Goal: Task Accomplishment & Management: Use online tool/utility

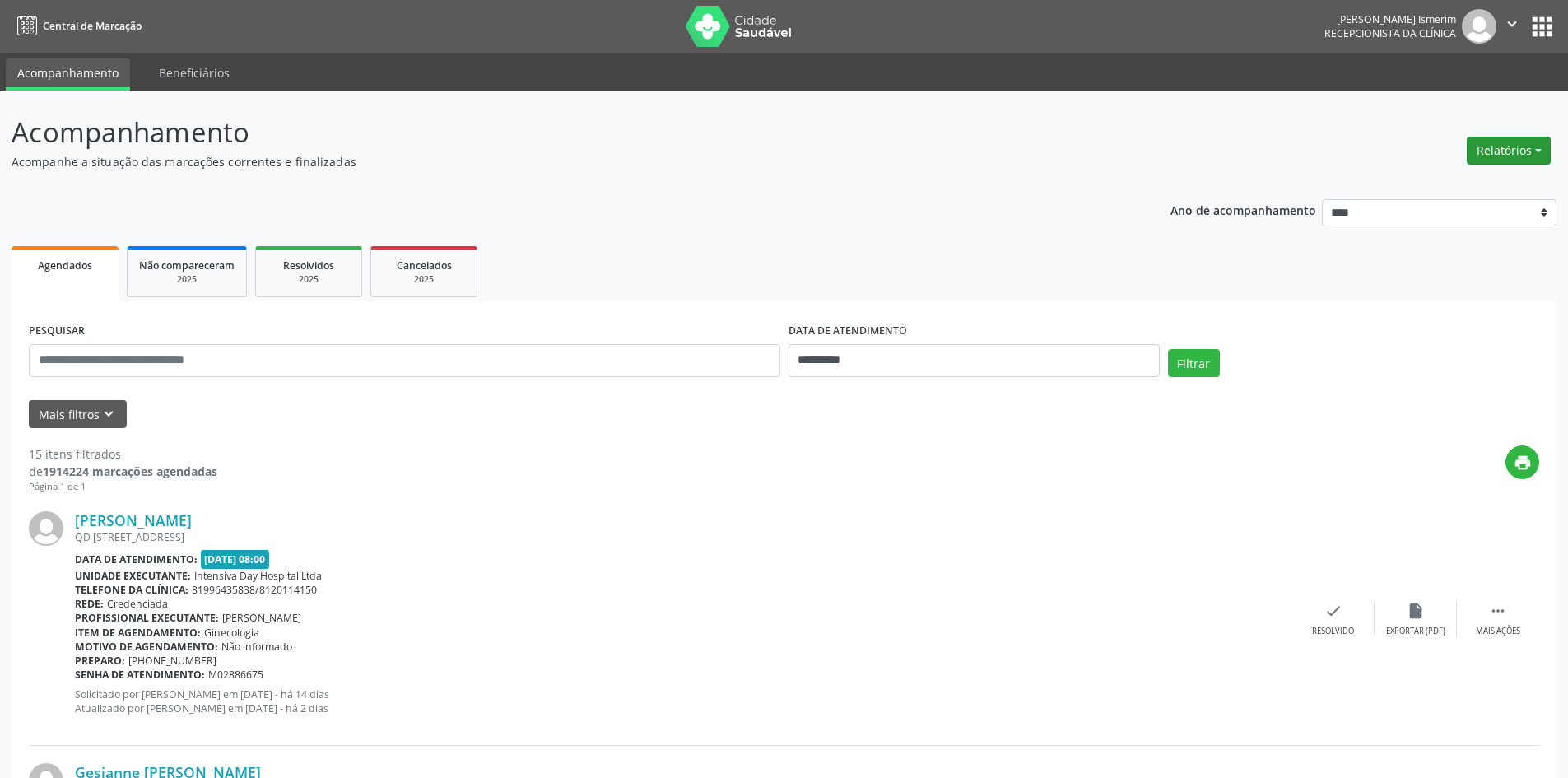
click at [1506, 144] on button "Relatórios" at bounding box center [1508, 150] width 84 height 28
click at [1441, 182] on link "Agendamentos" at bounding box center [1463, 186] width 177 height 23
select select "*"
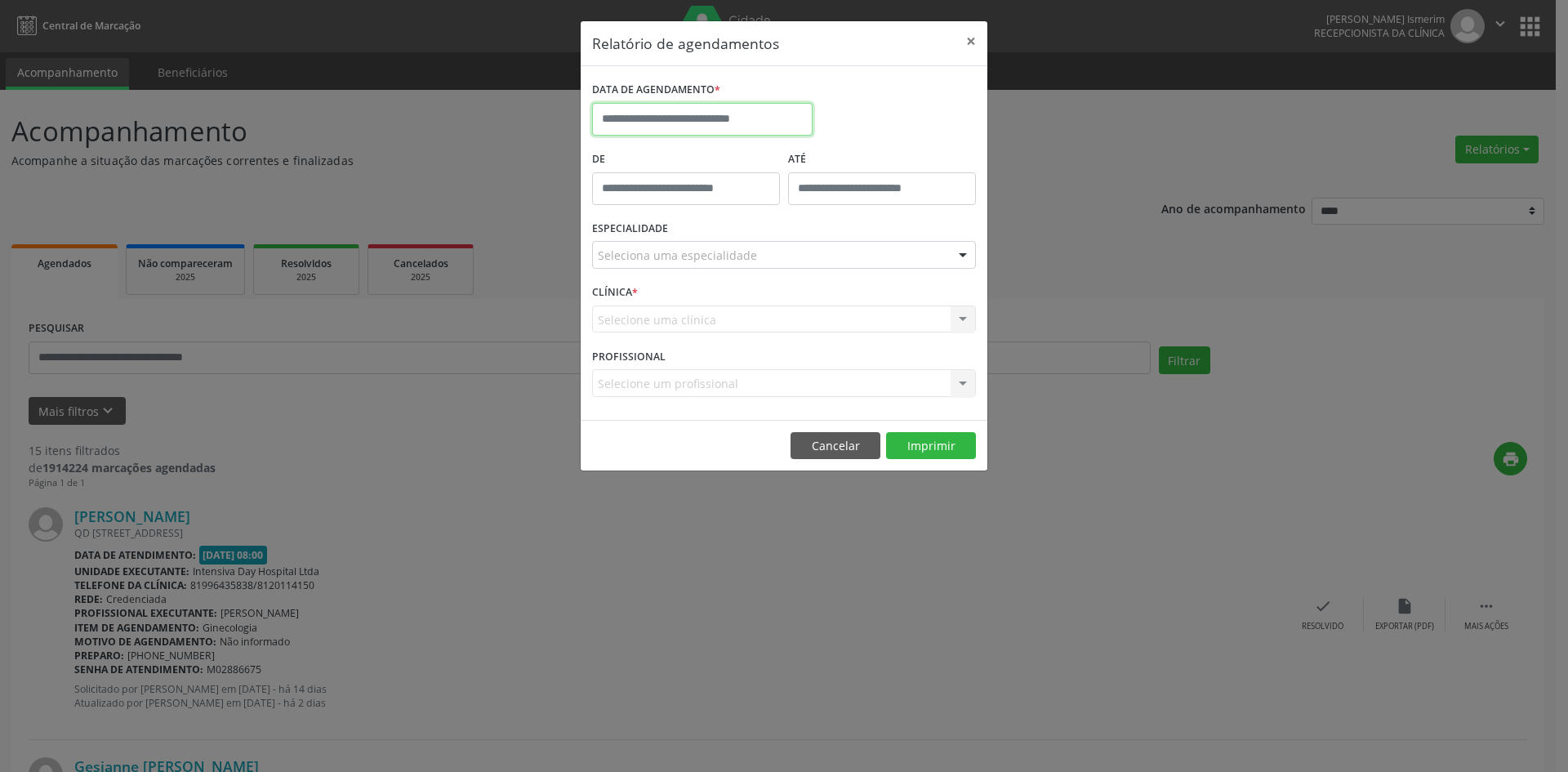
click at [796, 128] on input "text" at bounding box center [702, 119] width 220 height 33
click at [786, 205] on span "5" at bounding box center [789, 204] width 32 height 32
type input "**********"
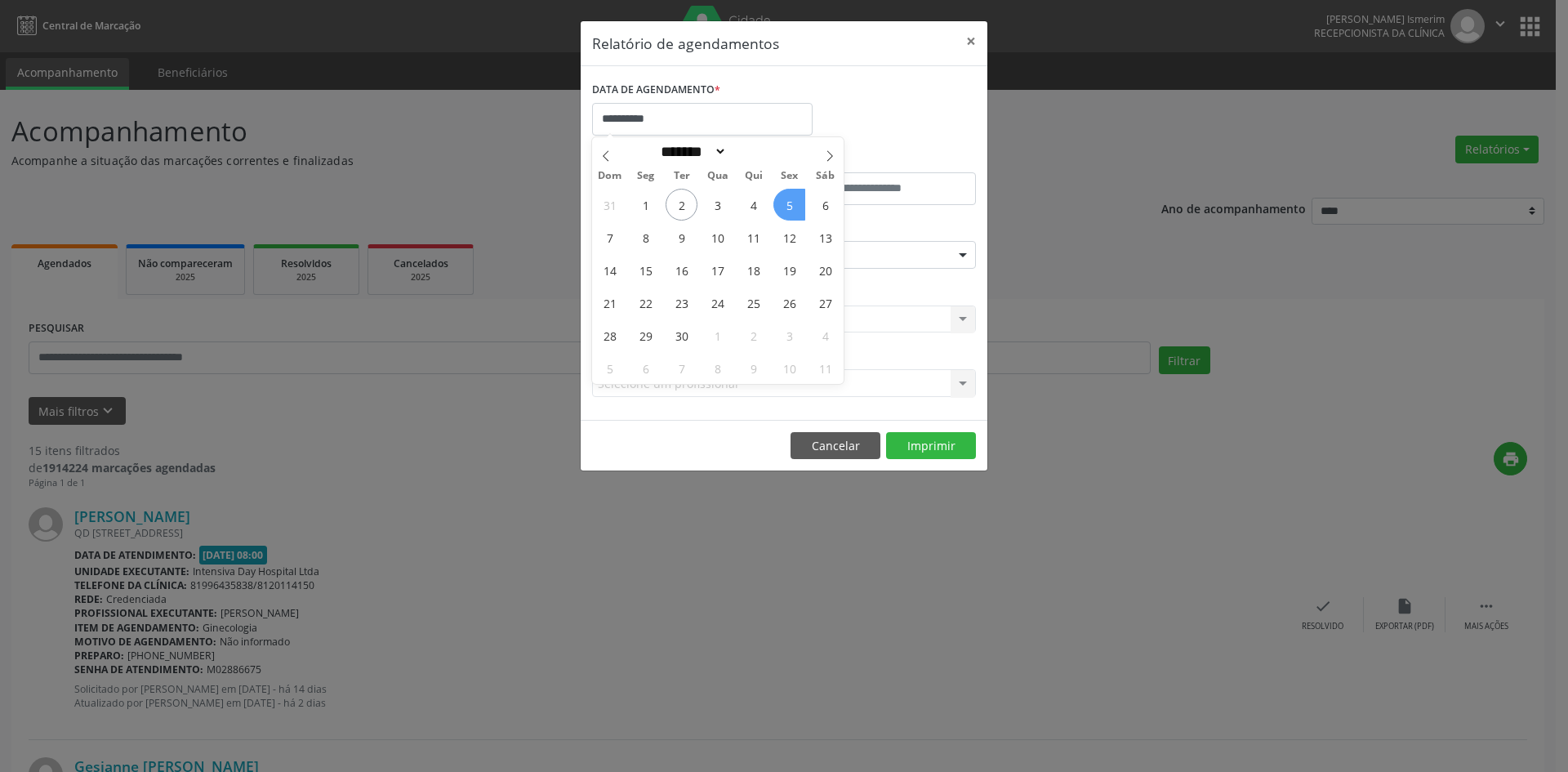
click at [786, 205] on span "5" at bounding box center [789, 204] width 32 height 32
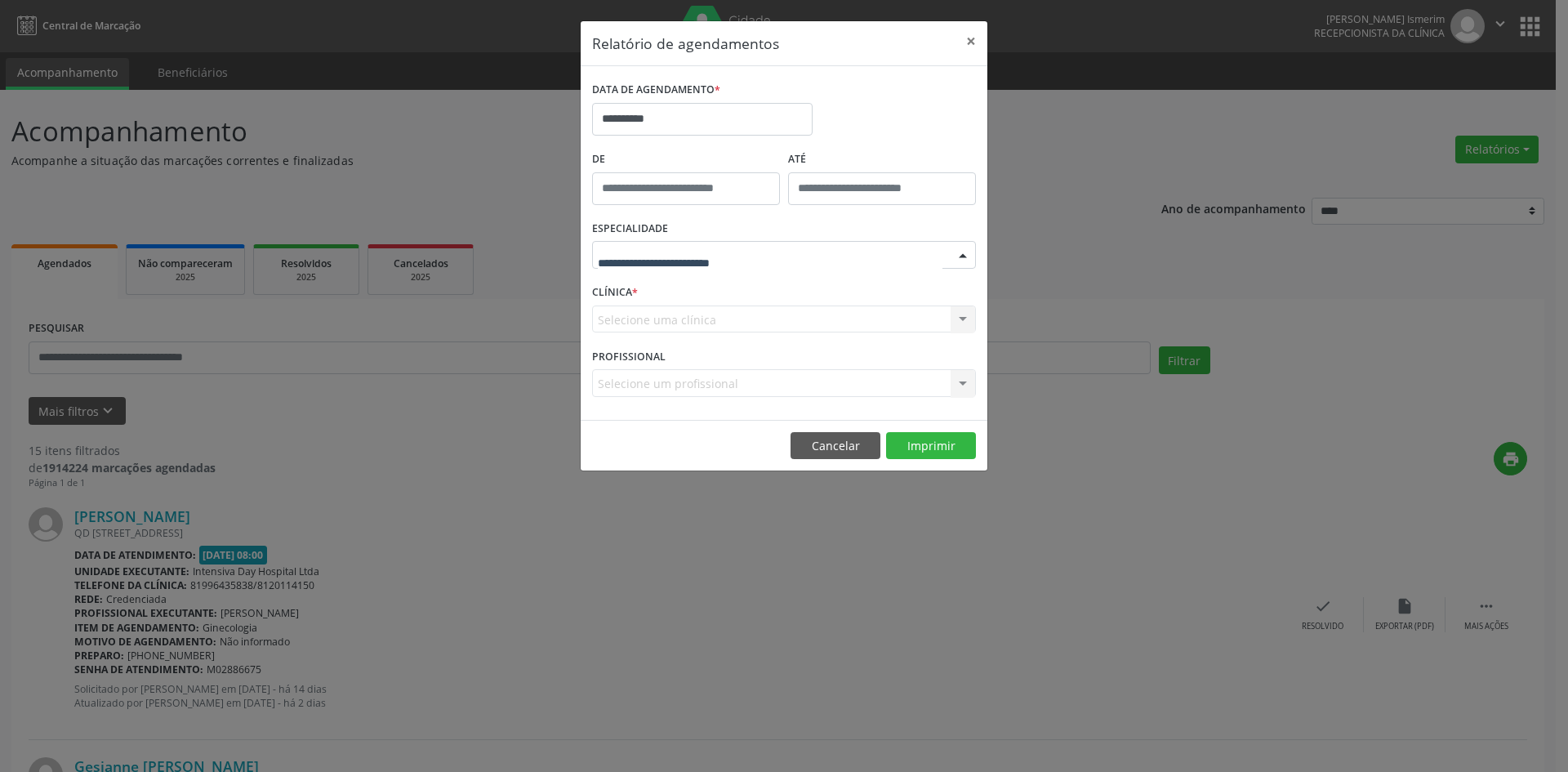
click at [825, 255] on div at bounding box center [784, 255] width 384 height 27
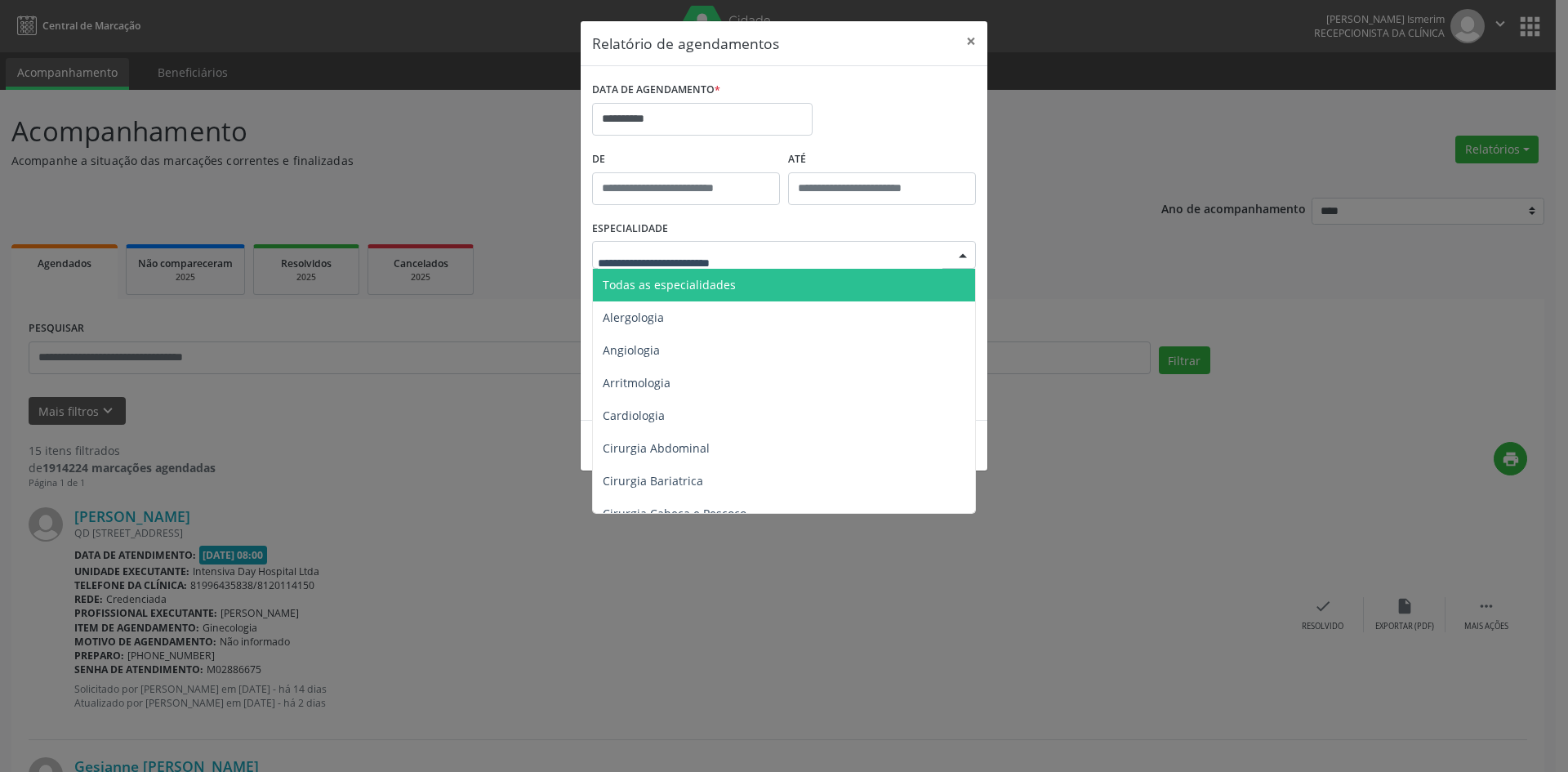
click at [748, 282] on span "Todas as especialidades" at bounding box center [785, 285] width 385 height 33
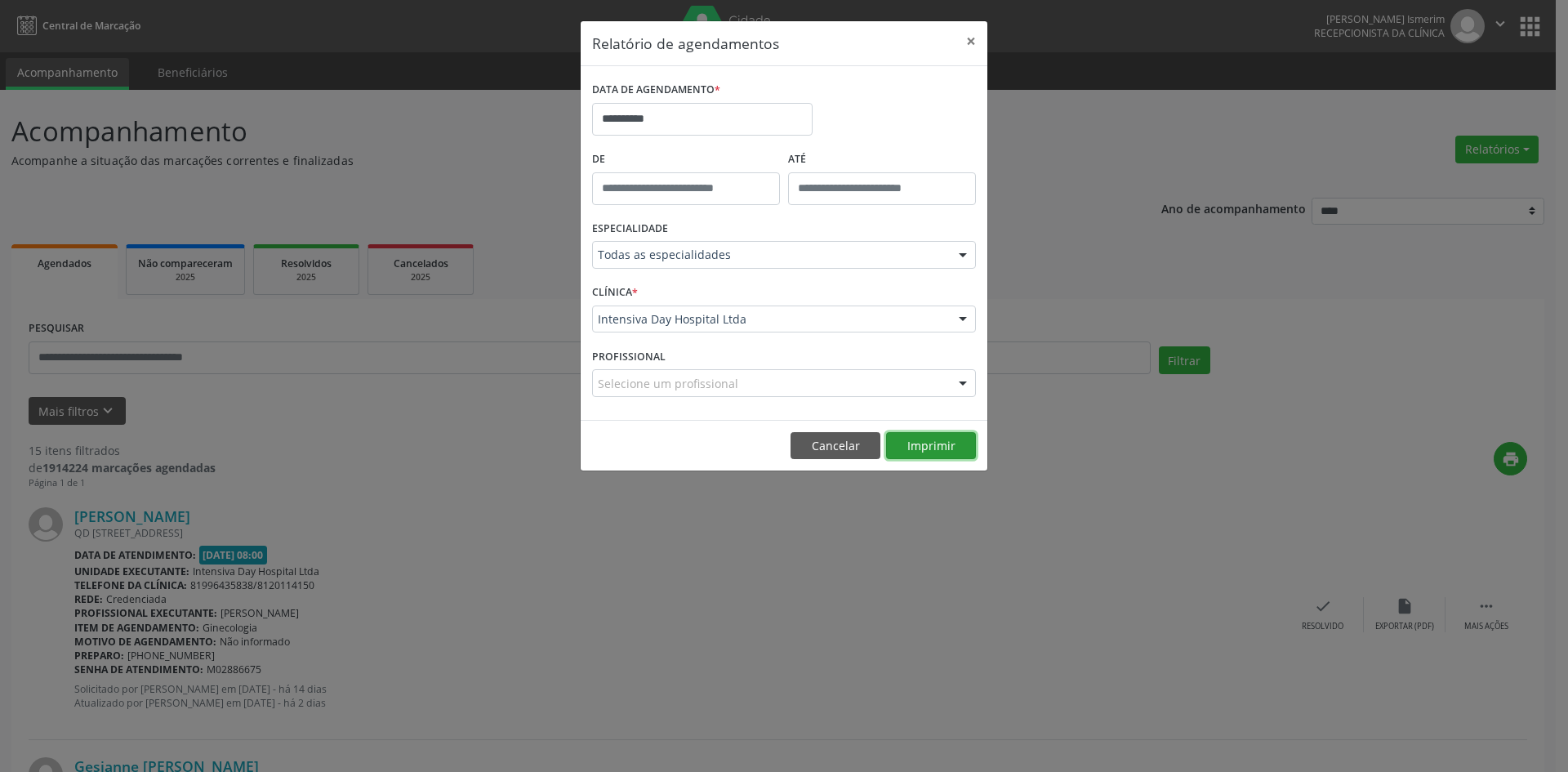
click at [939, 442] on button "Imprimir" at bounding box center [931, 446] width 90 height 27
click at [972, 42] on button "×" at bounding box center [971, 41] width 33 height 40
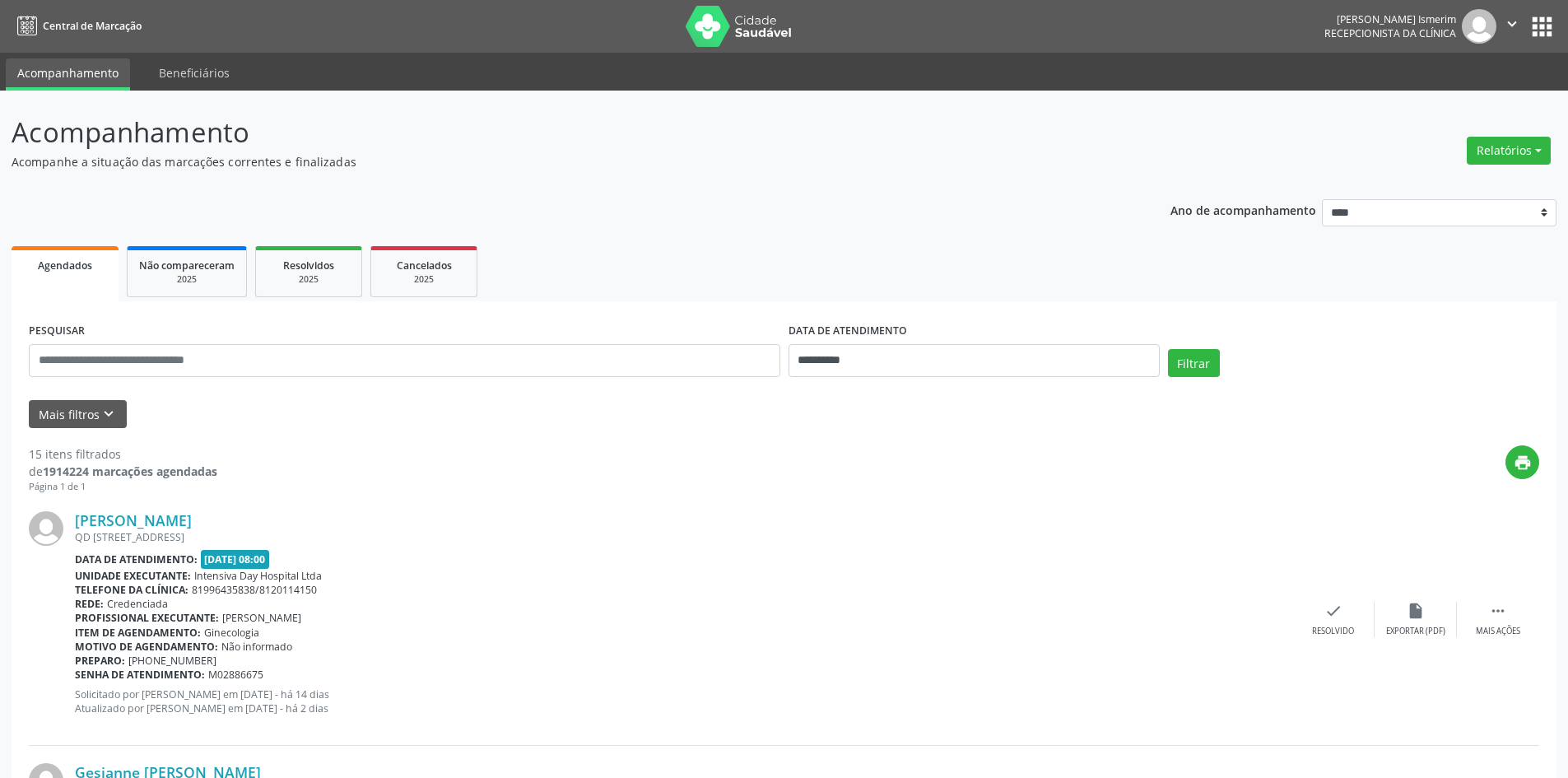
click at [1088, 544] on div "QD [STREET_ADDRESS]" at bounding box center [683, 538] width 1217 height 14
click at [1520, 140] on button "Relatórios" at bounding box center [1508, 150] width 84 height 28
click at [1439, 184] on link "Agendamentos" at bounding box center [1463, 186] width 177 height 23
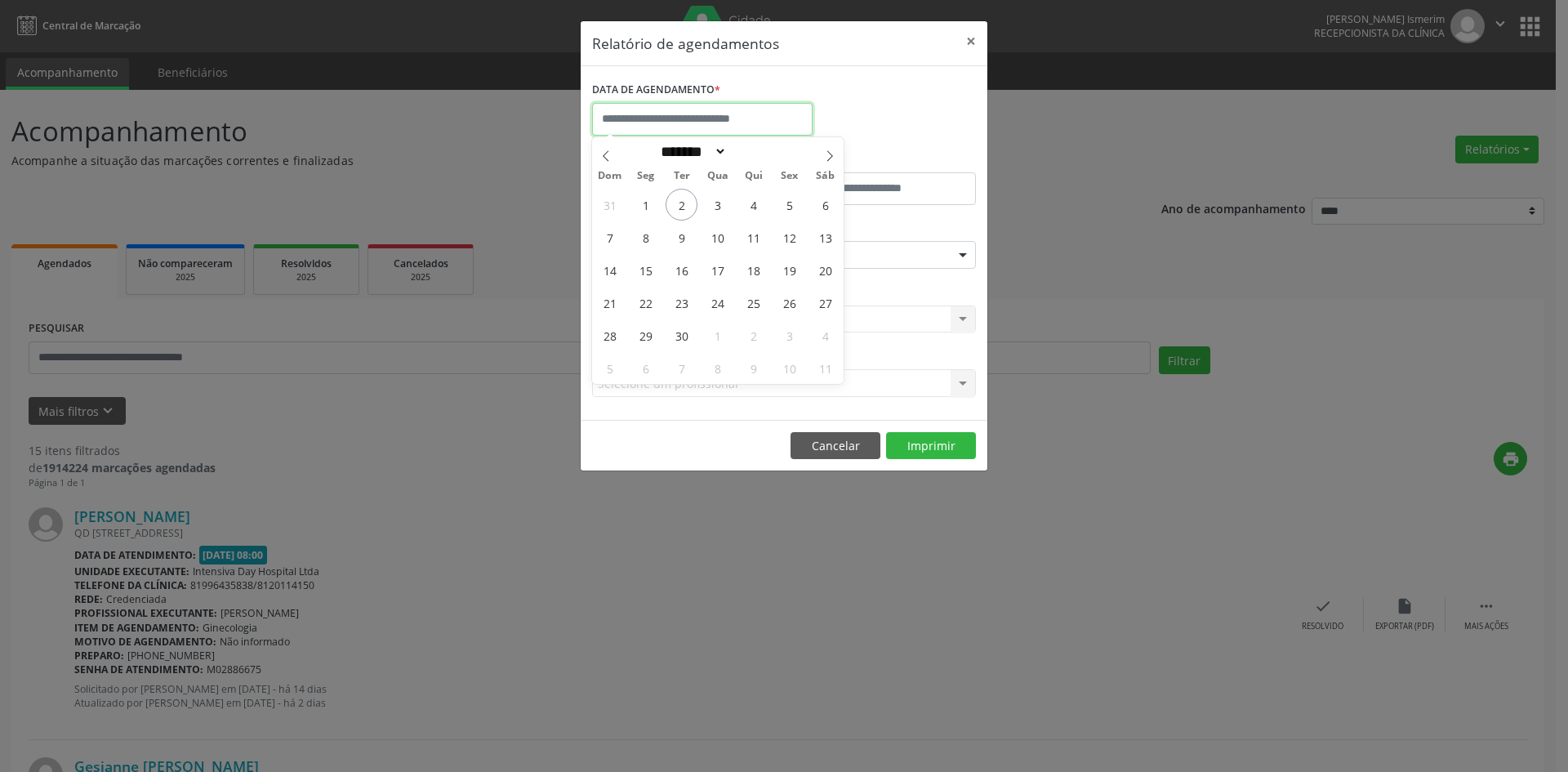
click at [686, 120] on input "text" at bounding box center [702, 119] width 220 height 33
click at [795, 201] on span "5" at bounding box center [789, 204] width 32 height 32
type input "**********"
click at [795, 201] on span "5" at bounding box center [789, 204] width 32 height 32
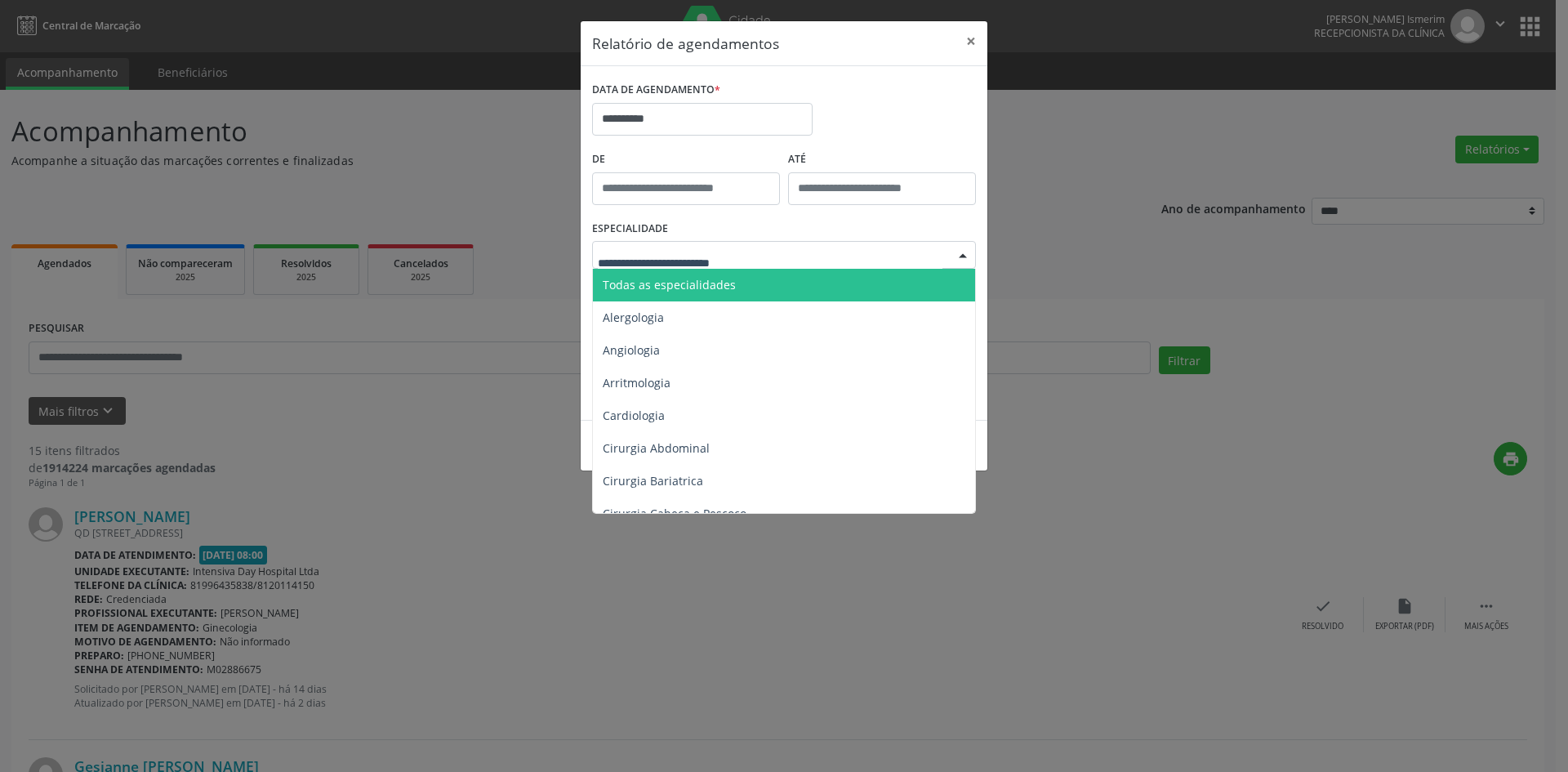
click at [956, 250] on div at bounding box center [963, 256] width 25 height 27
click at [683, 281] on span "Todas as especialidades" at bounding box center [669, 285] width 133 height 15
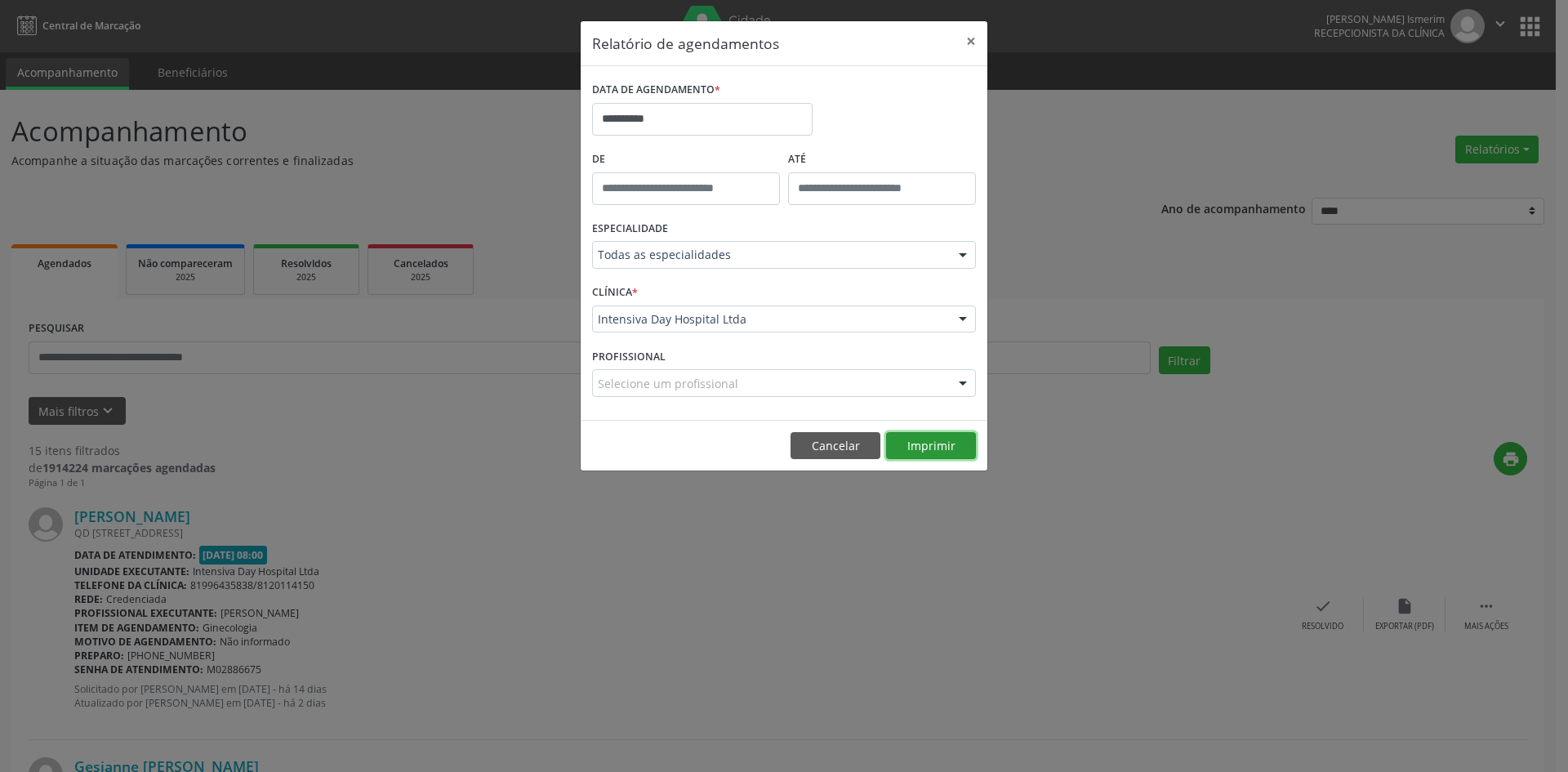
click at [934, 447] on button "Imprimir" at bounding box center [931, 446] width 90 height 27
click at [732, 107] on input "**********" at bounding box center [702, 119] width 220 height 33
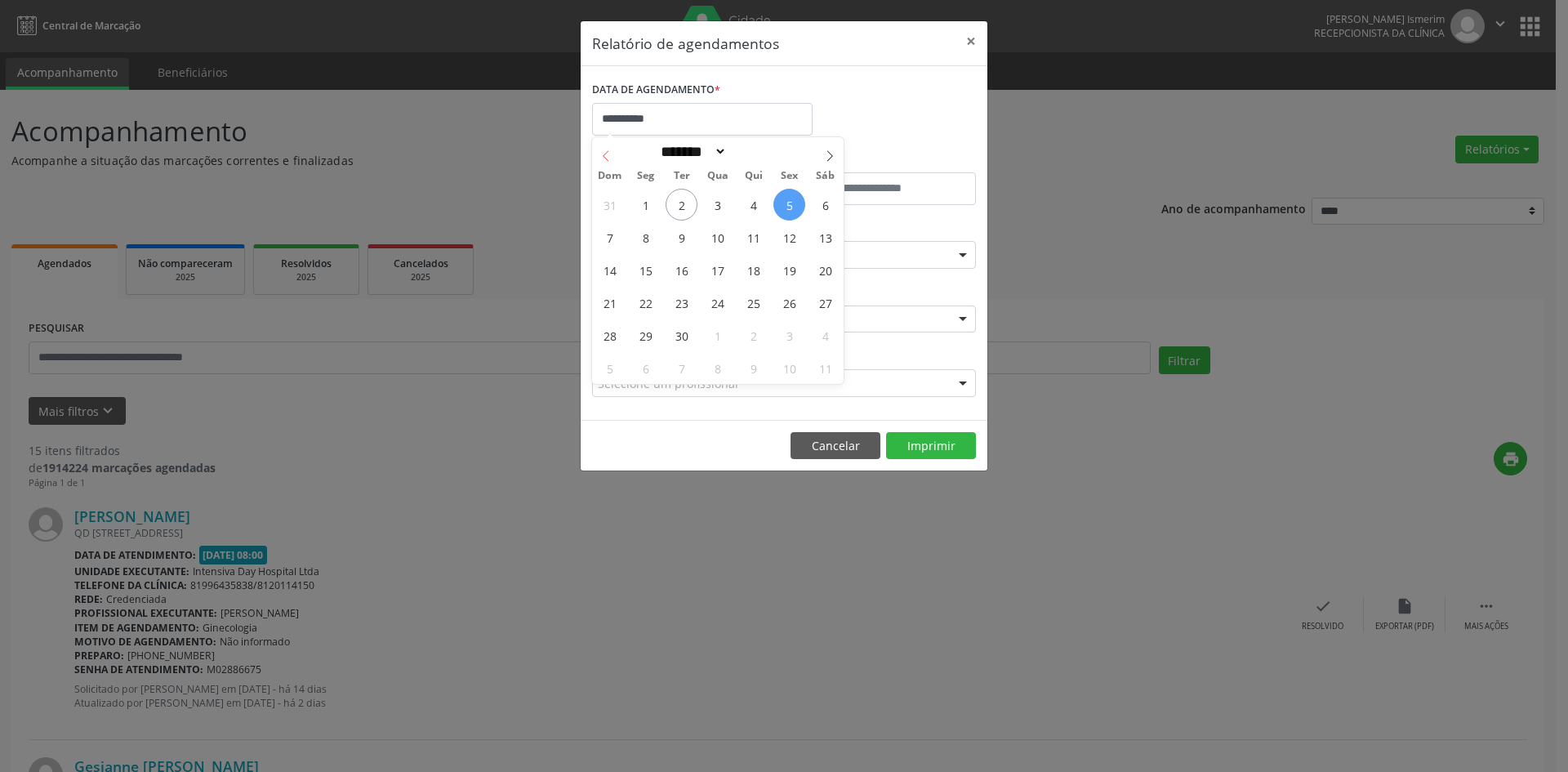
click at [611, 157] on icon at bounding box center [605, 155] width 11 height 11
select select "*"
click at [788, 331] on span "29" at bounding box center [789, 335] width 32 height 32
type input "**********"
click at [795, 328] on span "29" at bounding box center [789, 335] width 32 height 32
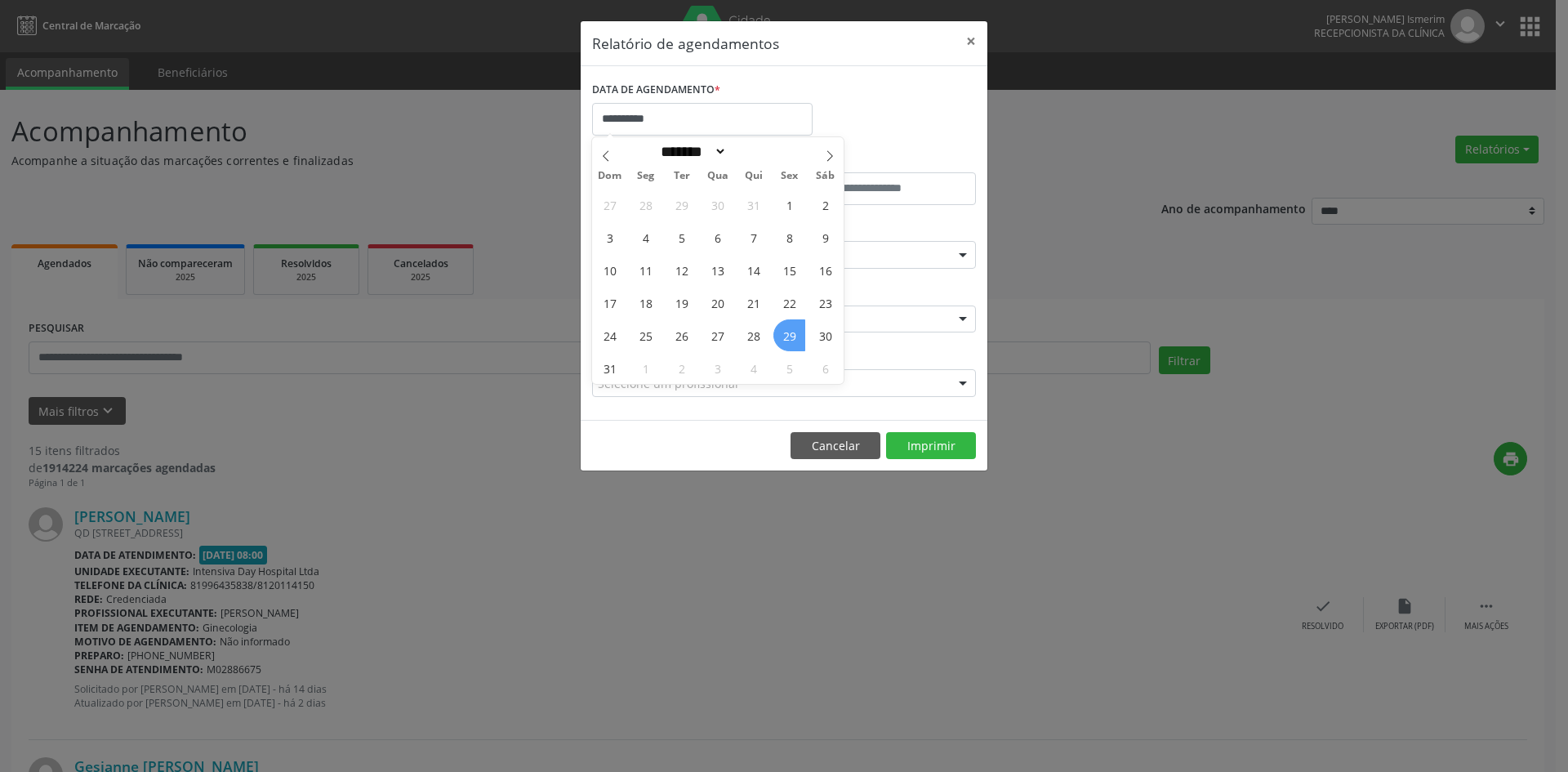
click at [795, 328] on div "Intensiva Day Hospital Ltda" at bounding box center [784, 319] width 384 height 27
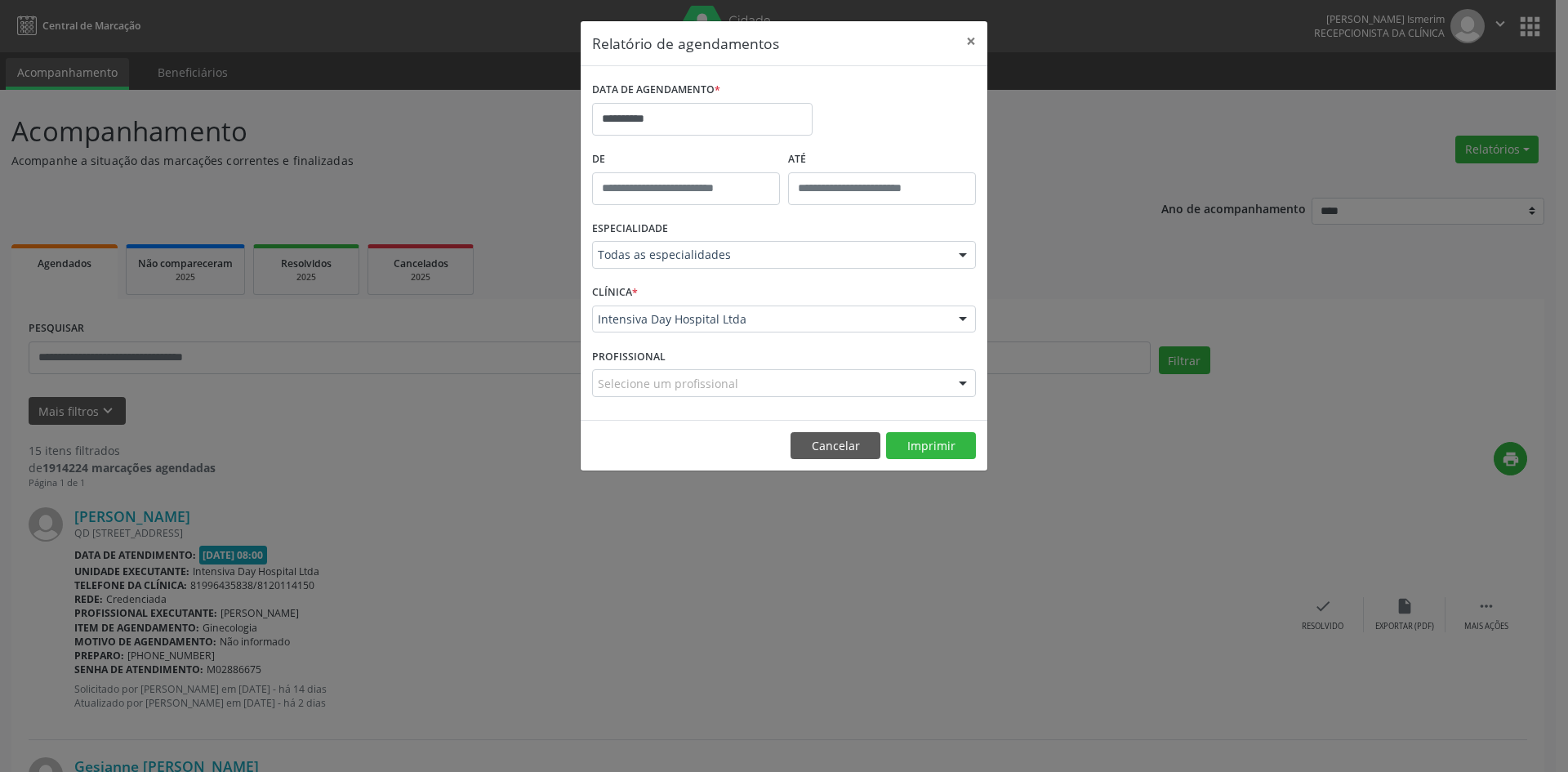
click at [935, 120] on div "**********" at bounding box center [784, 112] width 392 height 69
click at [934, 438] on button "Imprimir" at bounding box center [931, 446] width 90 height 27
click at [967, 43] on button "×" at bounding box center [971, 41] width 33 height 40
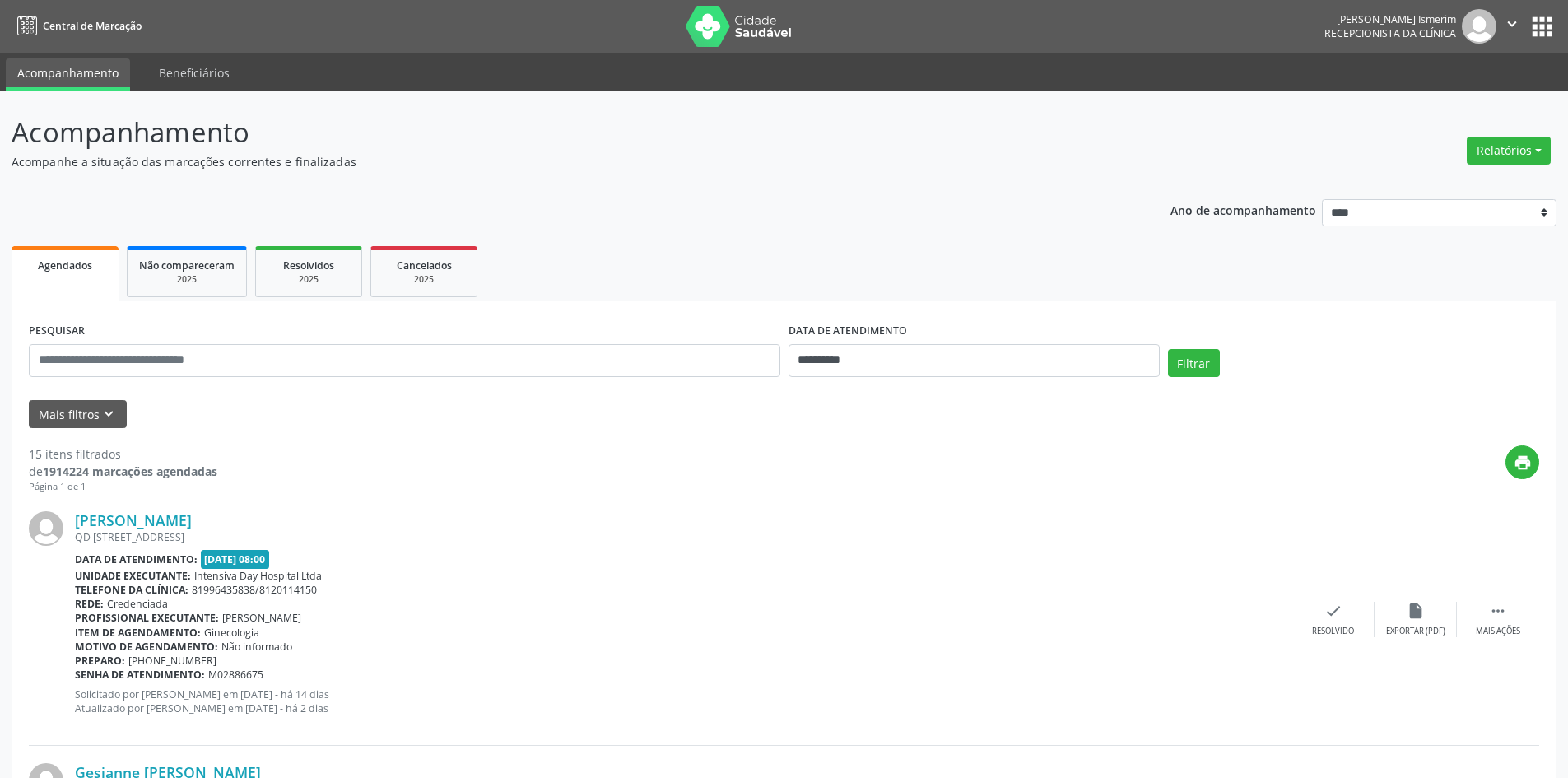
click at [1168, 663] on div "Preparo: [PHONE_NUMBER]" at bounding box center [683, 660] width 1217 height 14
click at [1000, 552] on div "Data de atendimento: [DATE] 08:00" at bounding box center [683, 559] width 1217 height 19
